Goal: Task Accomplishment & Management: Use online tool/utility

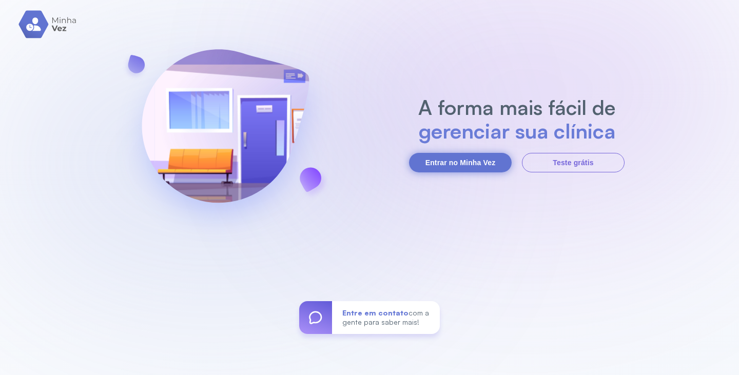
click at [453, 163] on button "Entrar no Minha Vez" at bounding box center [460, 163] width 103 height 20
click at [465, 161] on button "Entrar no Minha Vez" at bounding box center [460, 163] width 103 height 20
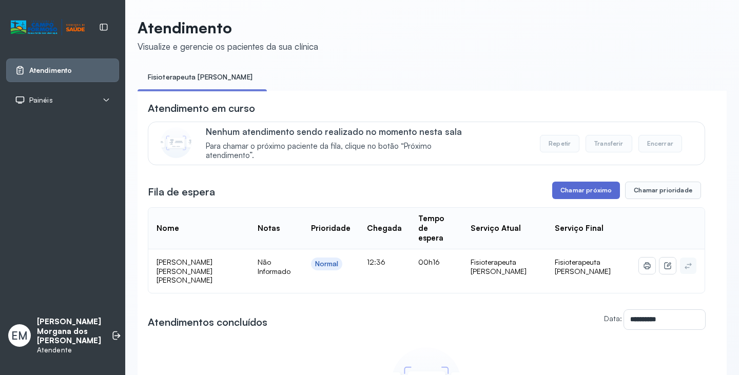
click at [579, 197] on button "Chamar próximo" at bounding box center [586, 190] width 68 height 17
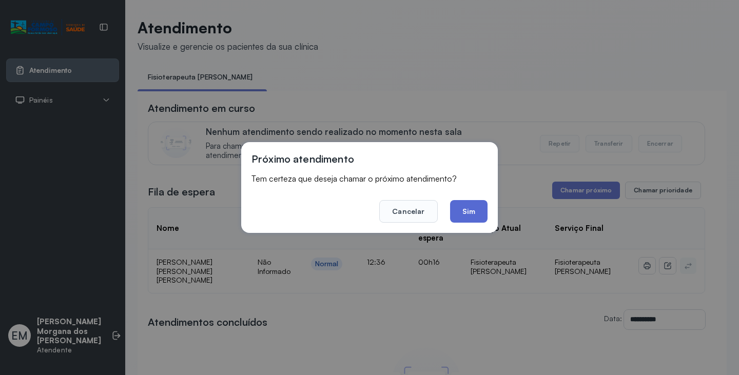
click at [473, 214] on button "Sim" at bounding box center [468, 211] width 37 height 23
